Goal: Task Accomplishment & Management: Manage account settings

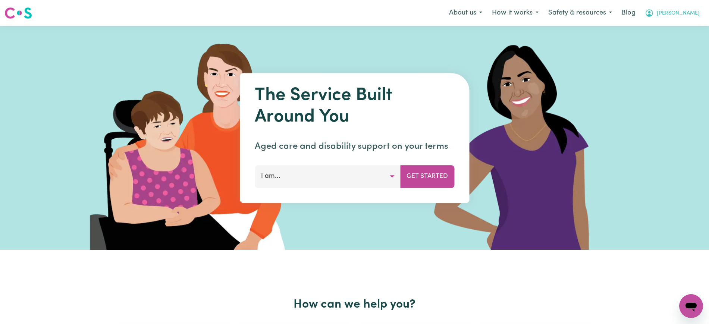
click at [654, 15] on icon "My Account" at bounding box center [649, 13] width 9 height 9
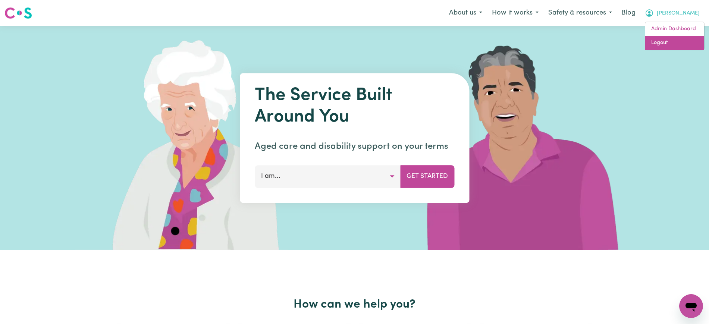
click at [675, 40] on link "Logout" at bounding box center [675, 43] width 59 height 14
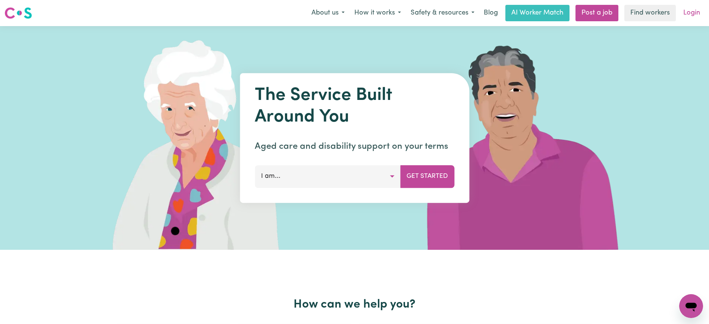
click at [687, 14] on link "Login" at bounding box center [692, 13] width 26 height 16
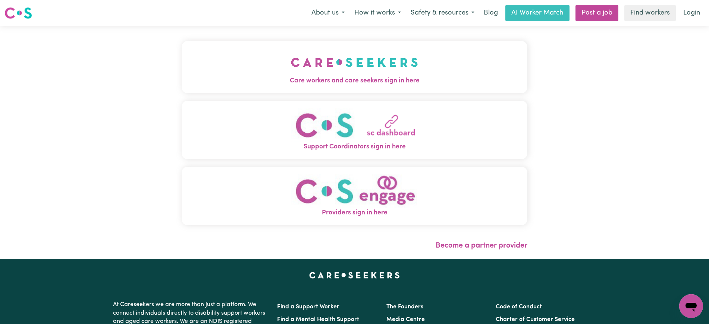
click at [300, 76] on span "Care workers and care seekers sign in here" at bounding box center [355, 81] width 346 height 10
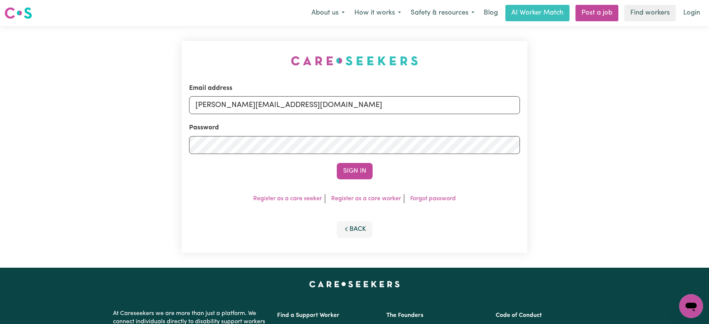
click at [252, 48] on div "Email address yvonne@careseekers.com.au Password Sign In Register as a care see…" at bounding box center [354, 147] width 355 height 242
click at [313, 103] on input "yvonne@careseekers.com.au" at bounding box center [354, 105] width 331 height 18
drag, startPoint x: 241, startPoint y: 106, endPoint x: 551, endPoint y: 106, distance: 310.5
click at [551, 106] on div "Email address SUPERUSER~1047182563@qq.com Password Sign In Register as a care s…" at bounding box center [354, 147] width 709 height 242
type input "superuser~PwiJE@yahoo.com"
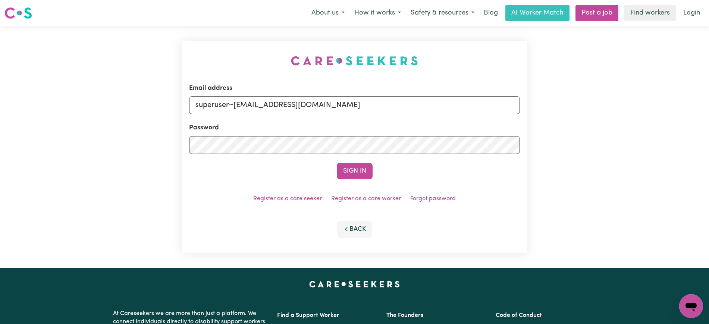
click at [337, 163] on button "Sign In" at bounding box center [355, 171] width 36 height 16
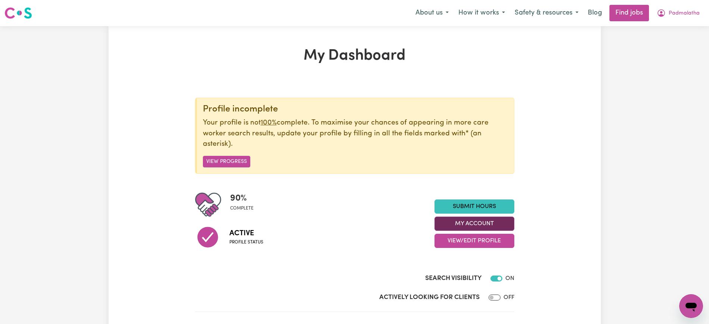
click at [503, 224] on button "My Account" at bounding box center [475, 224] width 80 height 14
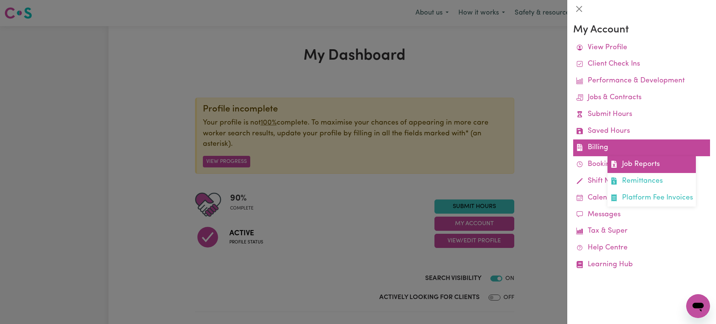
click at [618, 165] on link "Job Reports" at bounding box center [652, 164] width 88 height 17
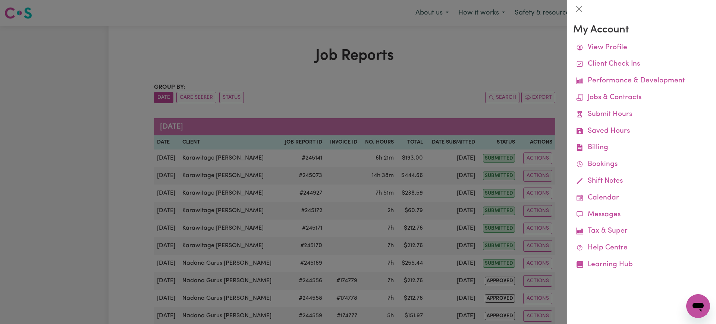
click at [416, 75] on div at bounding box center [358, 162] width 716 height 324
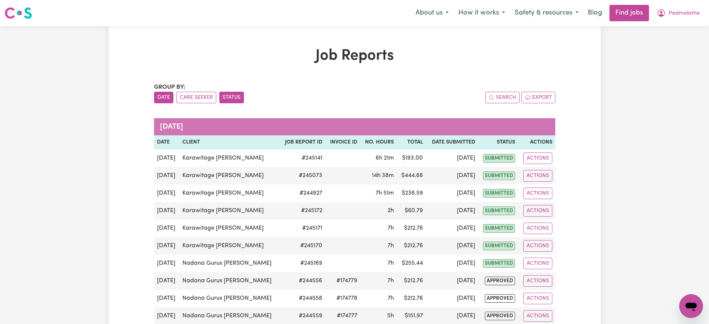
drag, startPoint x: 235, startPoint y: 100, endPoint x: 227, endPoint y: 100, distance: 8.2
click at [235, 99] on button "Status" at bounding box center [231, 98] width 25 height 12
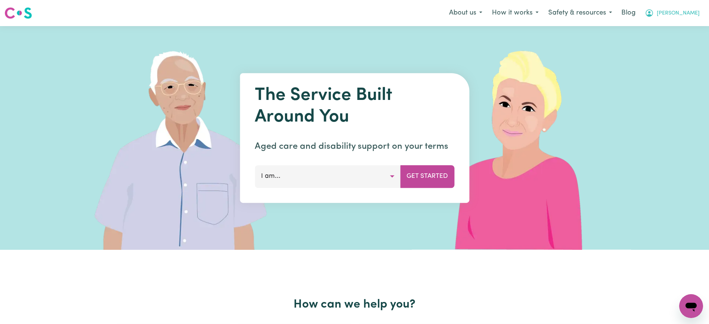
click at [654, 15] on icon "My Account" at bounding box center [649, 13] width 9 height 9
click at [672, 44] on link "Logout" at bounding box center [675, 43] width 59 height 14
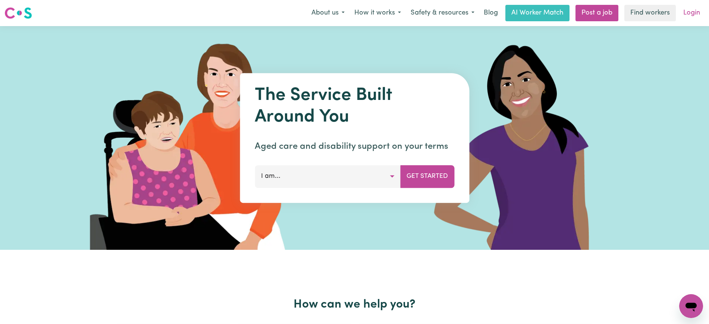
click at [691, 12] on link "Login" at bounding box center [692, 13] width 26 height 16
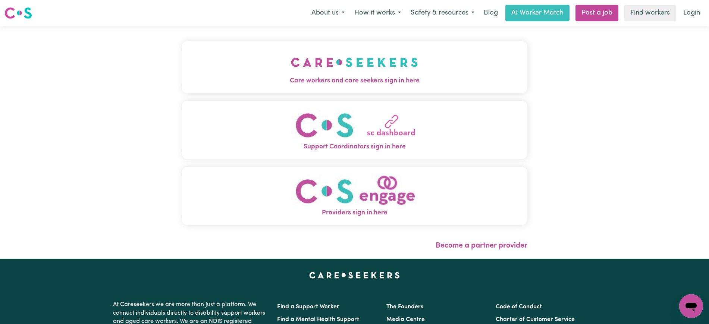
click at [399, 208] on img "Providers sign in here" at bounding box center [354, 191] width 127 height 34
